Goal: Task Accomplishment & Management: Manage account settings

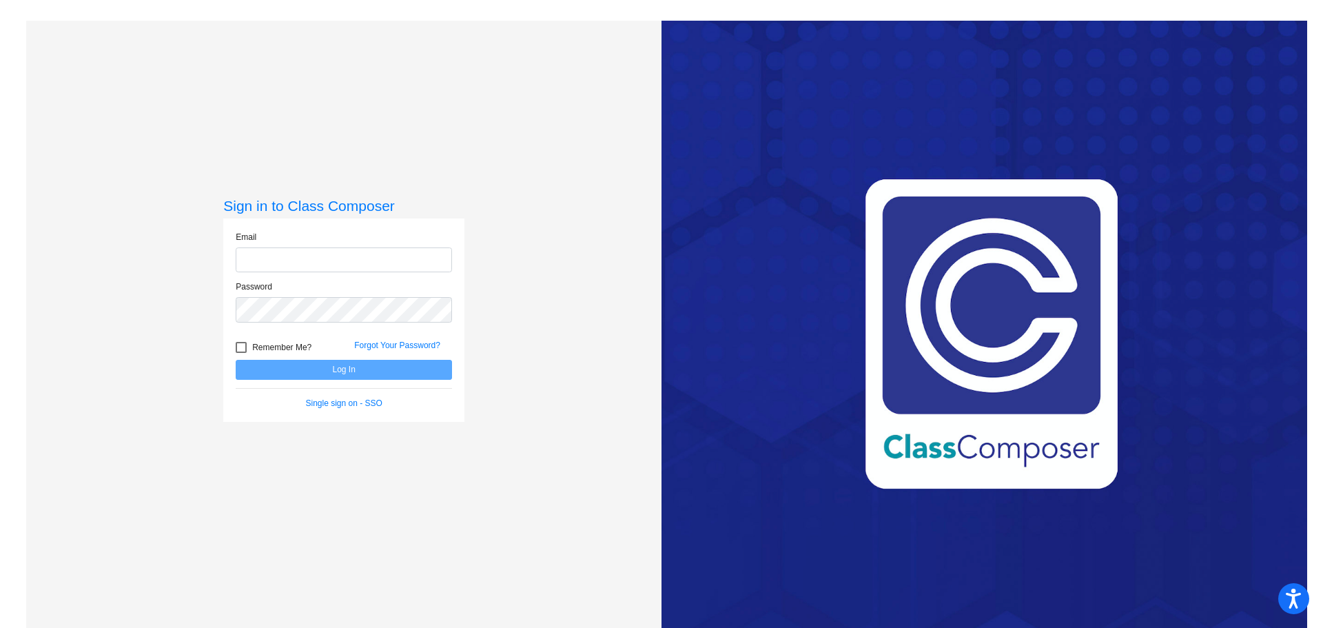
type input "[PERSON_NAME][EMAIL_ADDRESS][PERSON_NAME][DOMAIN_NAME]"
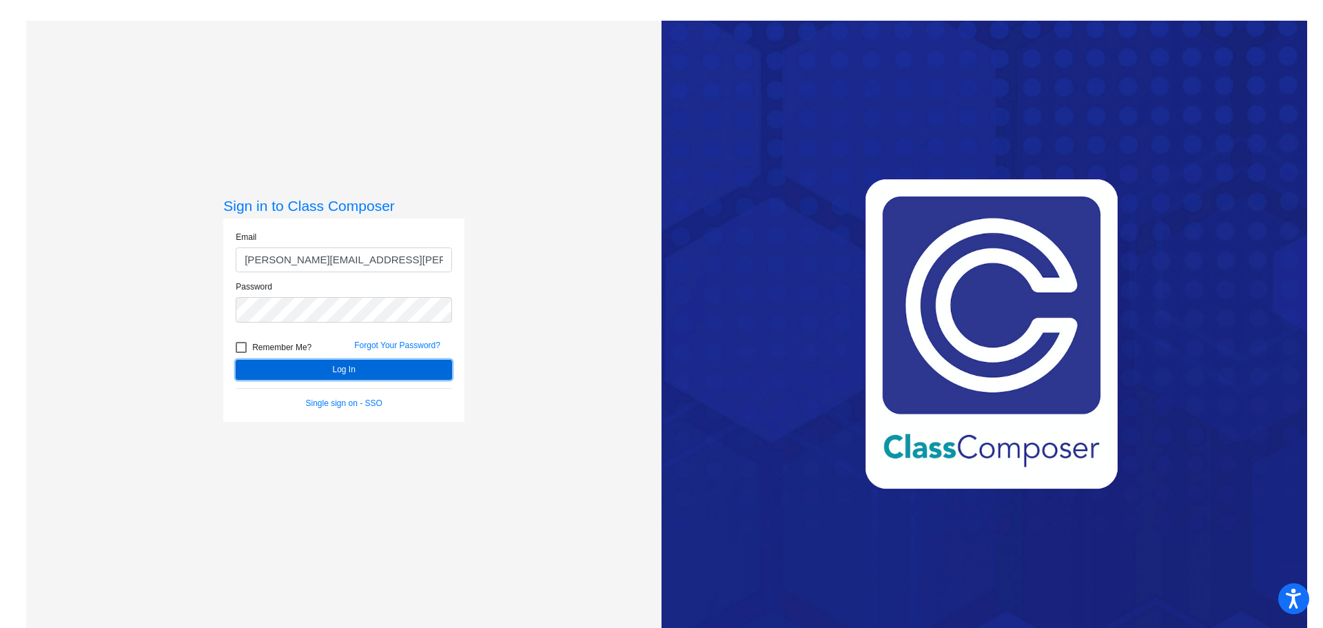
click at [371, 365] on button "Log In" at bounding box center [344, 370] width 216 height 20
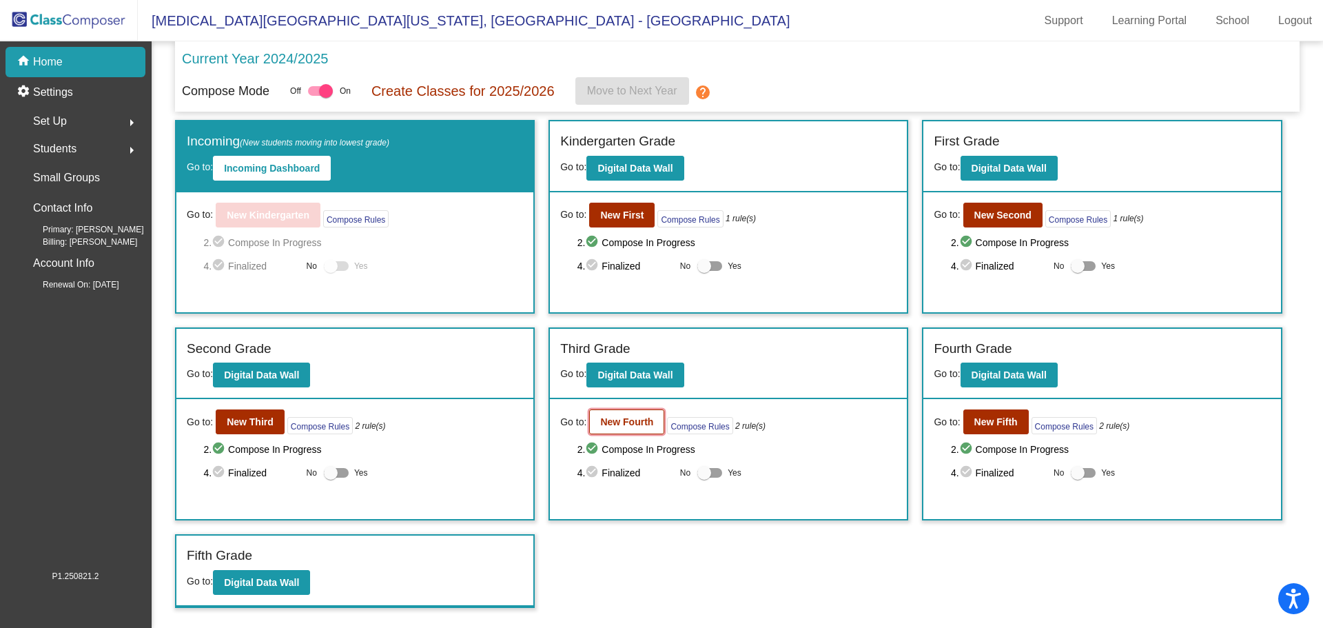
click at [620, 413] on button "New Fourth" at bounding box center [626, 421] width 75 height 25
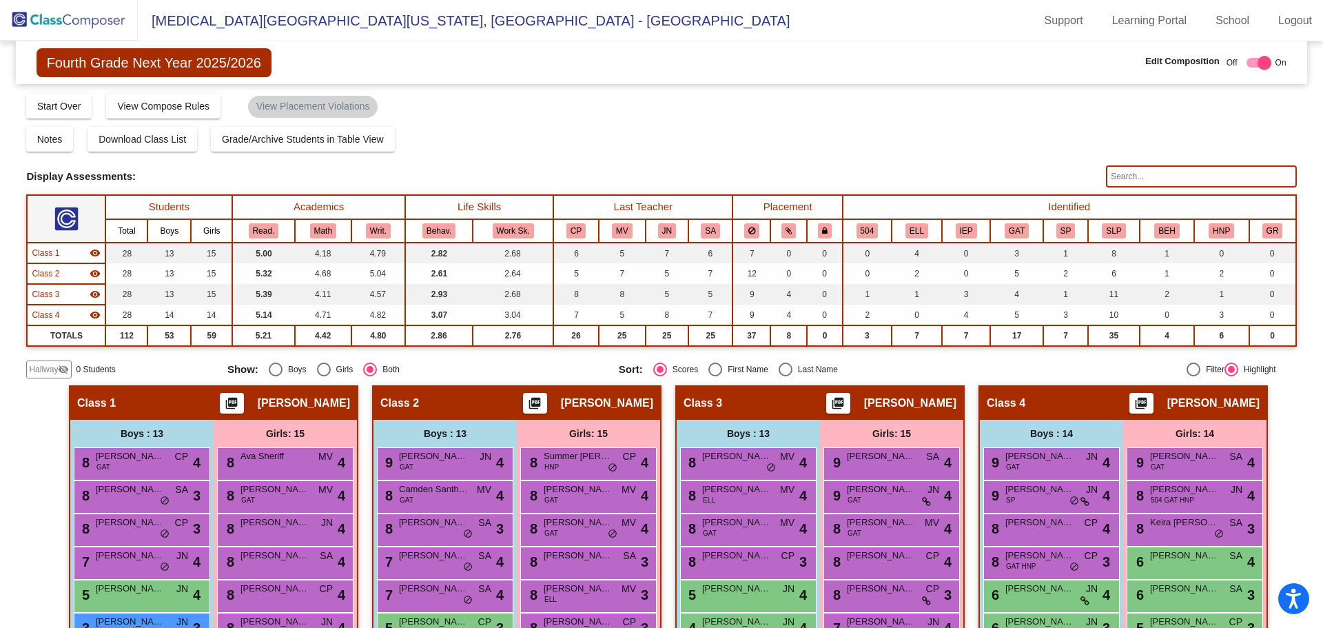
click at [1184, 176] on input "text" at bounding box center [1201, 176] width 190 height 22
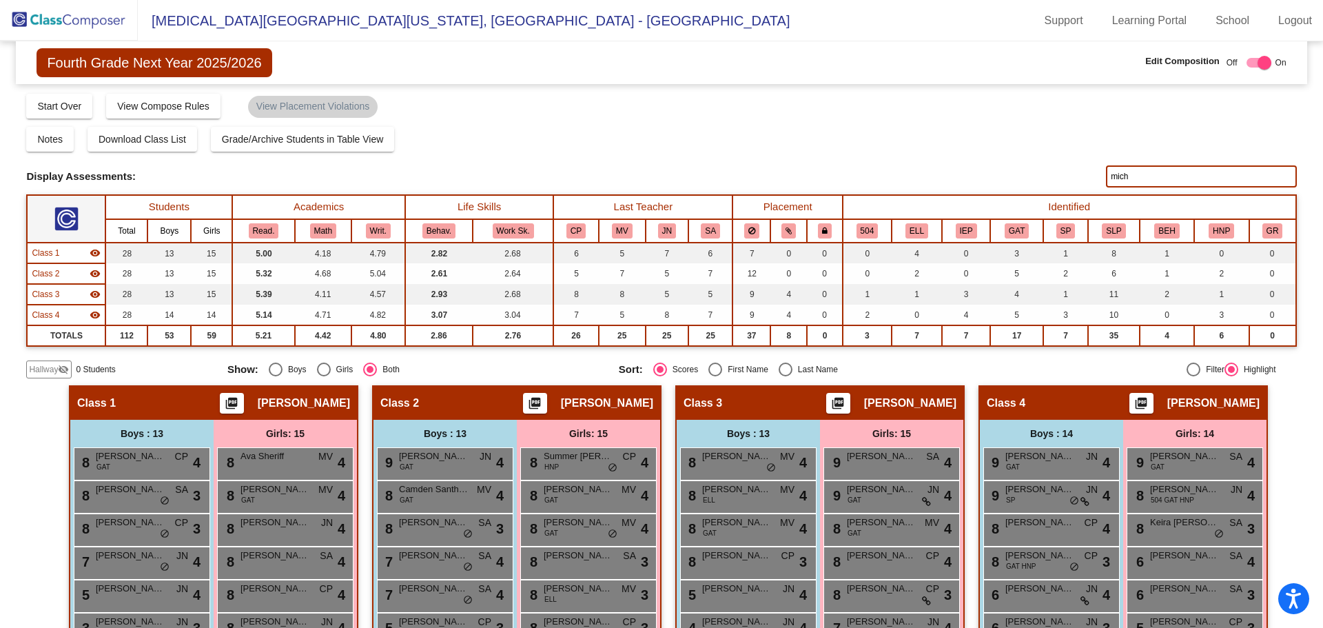
type input "miche"
drag, startPoint x: 1070, startPoint y: 161, endPoint x: 988, endPoint y: 165, distance: 81.4
click at [1012, 161] on div "Display Scores for Years: [DATE] - [DATE] [DATE] - [DATE] Grade/Archive Student…" at bounding box center [661, 235] width 1270 height 286
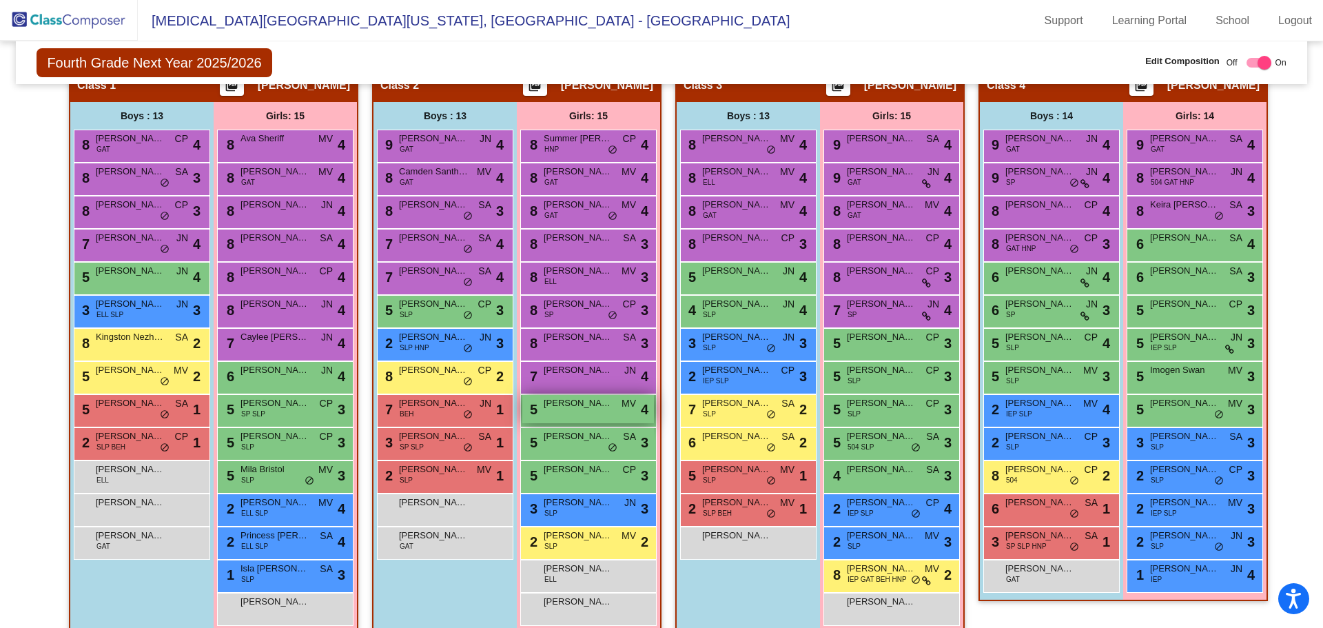
scroll to position [338, 0]
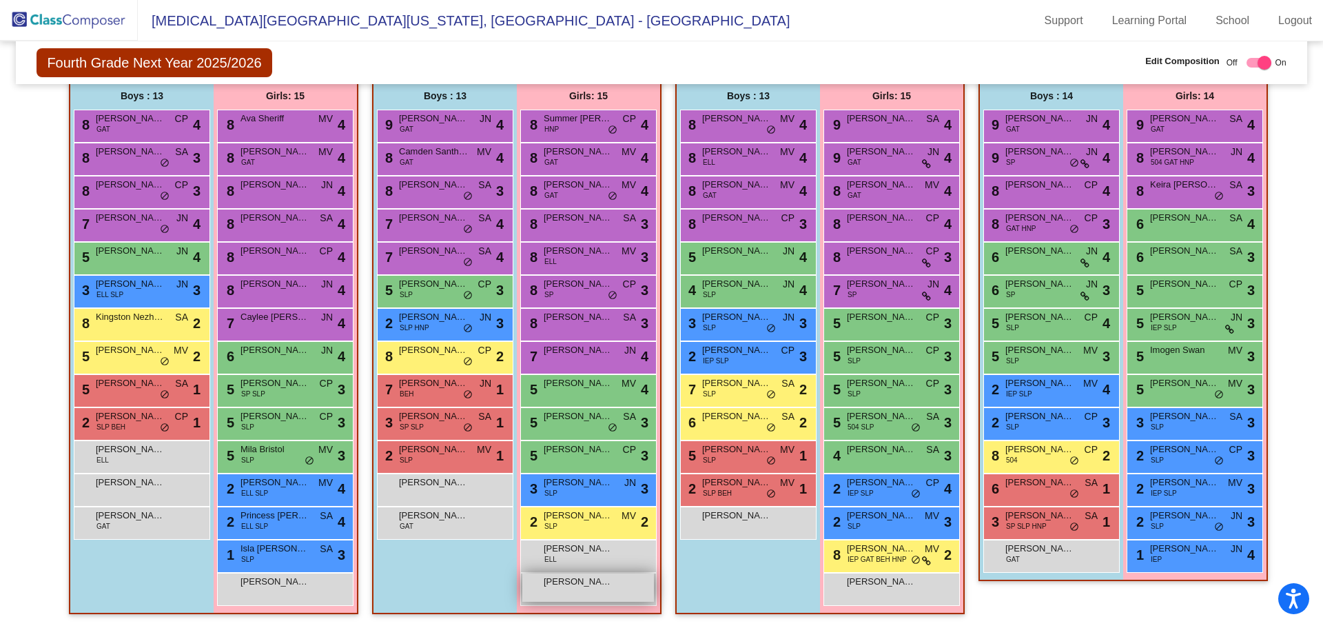
click at [581, 582] on span "[PERSON_NAME] De La [PERSON_NAME]" at bounding box center [578, 582] width 69 height 14
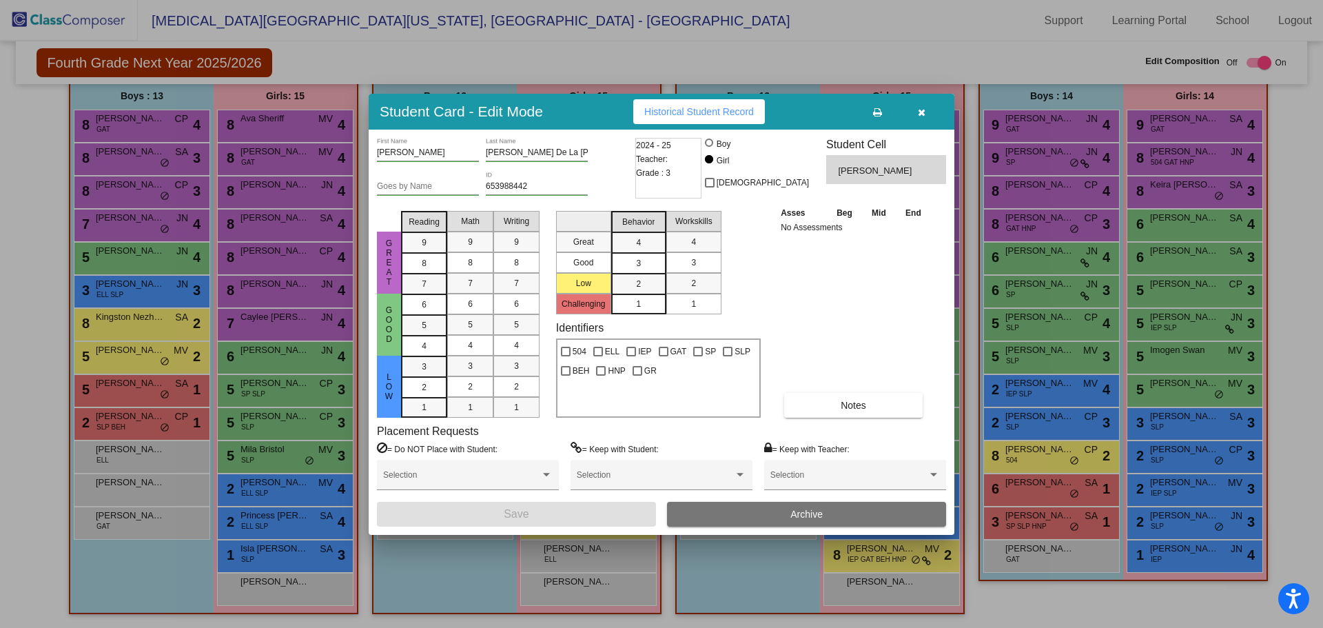
click at [812, 516] on span "Archive" at bounding box center [807, 514] width 32 height 11
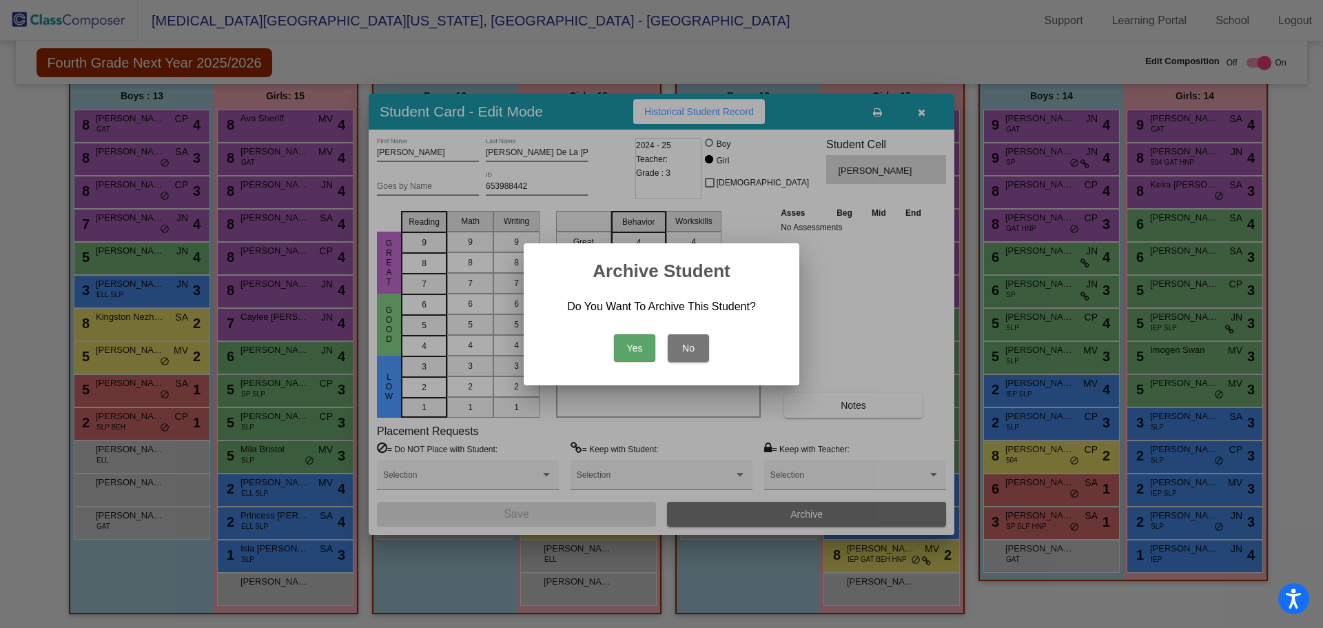
click at [627, 343] on button "Yes" at bounding box center [634, 348] width 41 height 28
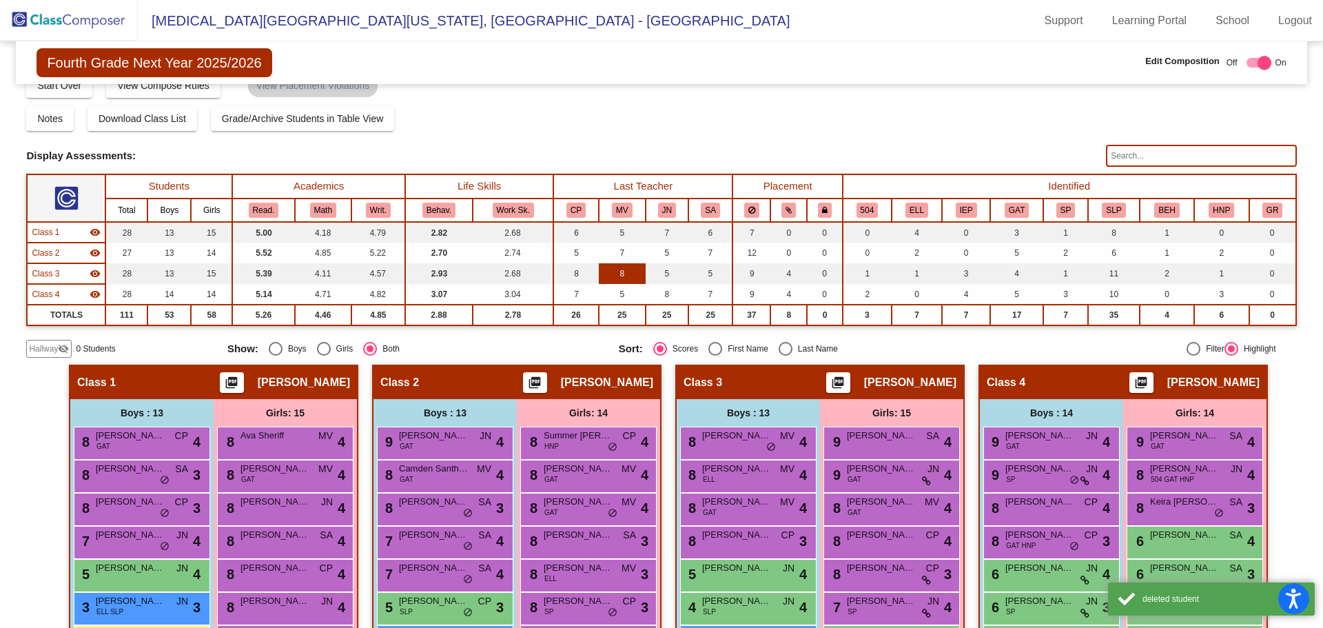
scroll to position [0, 0]
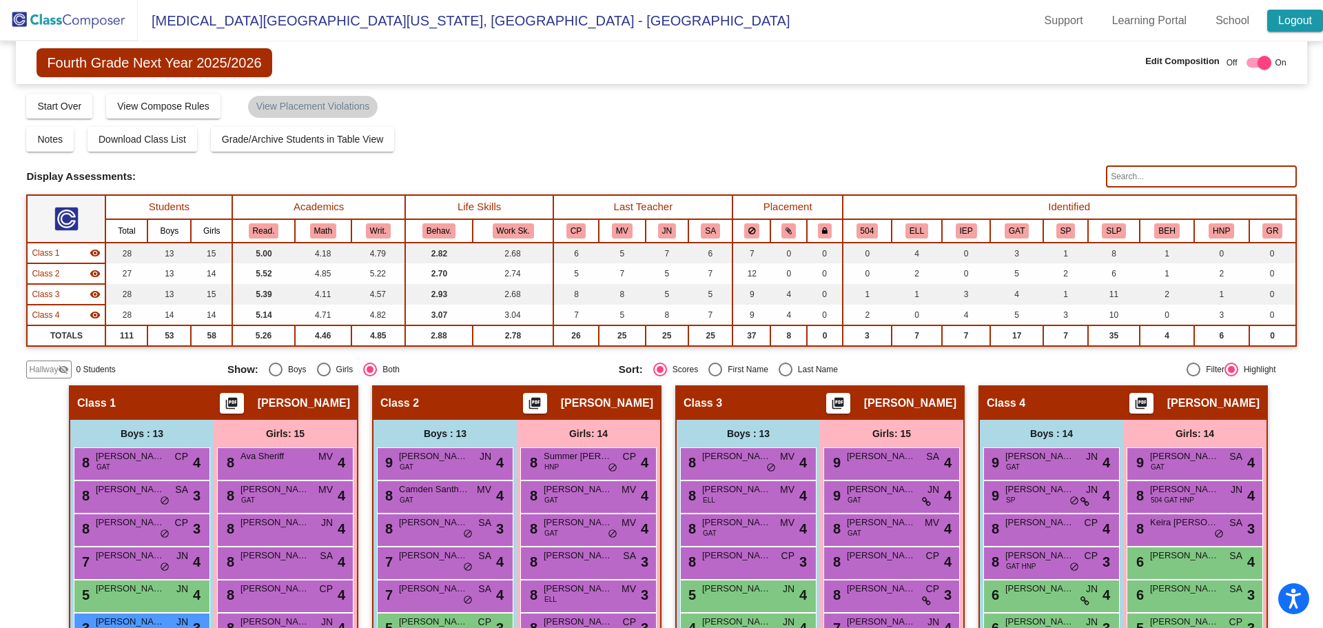
click at [1288, 18] on link "Logout" at bounding box center [1295, 21] width 56 height 22
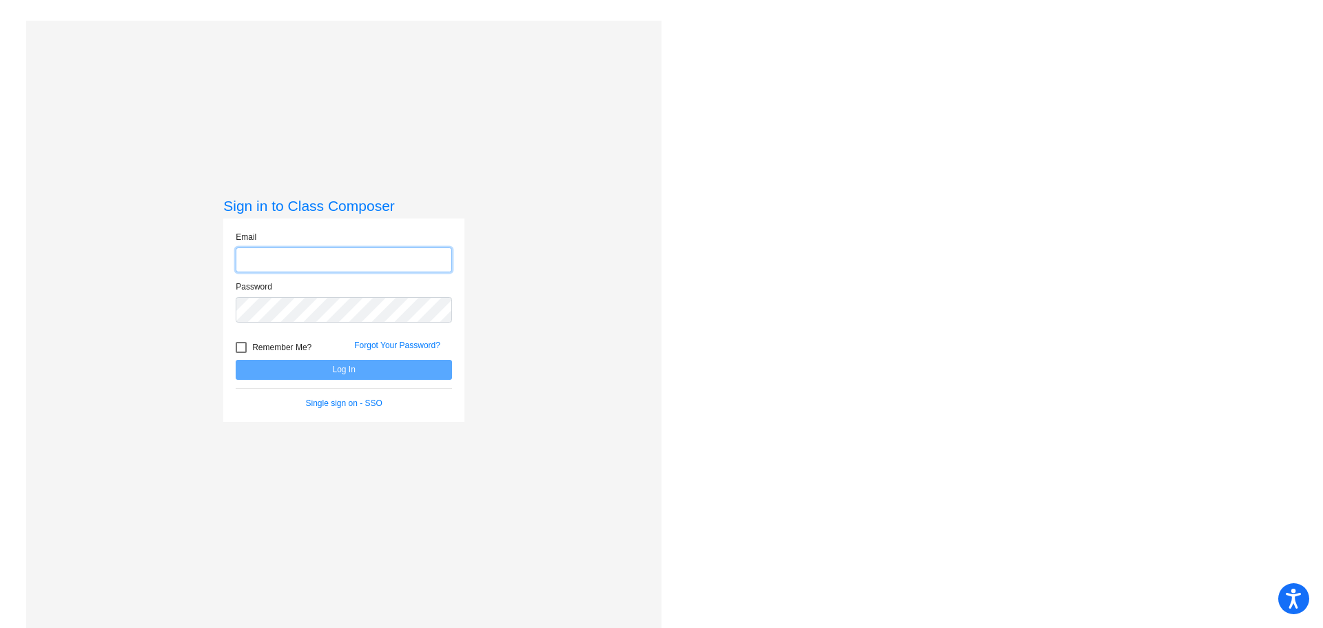
type input "[PERSON_NAME][EMAIL_ADDRESS][PERSON_NAME][DOMAIN_NAME]"
